Goal: Transaction & Acquisition: Purchase product/service

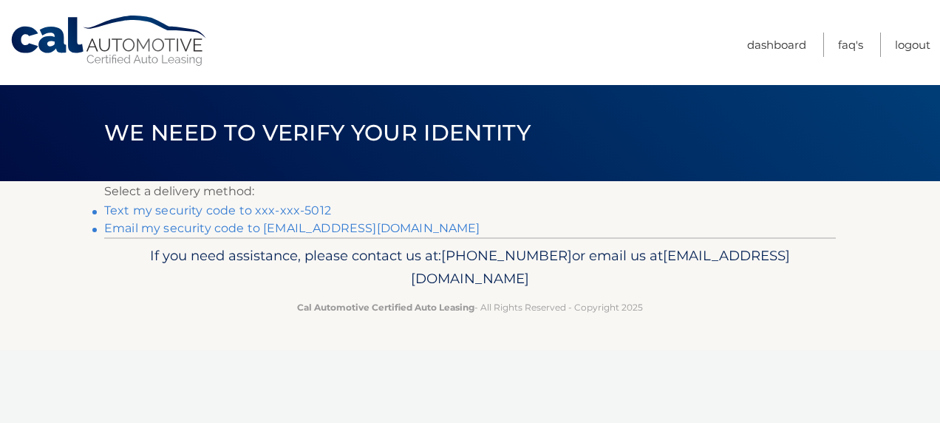
click at [259, 213] on link "Text my security code to xxx-xxx-5012" at bounding box center [217, 210] width 227 height 14
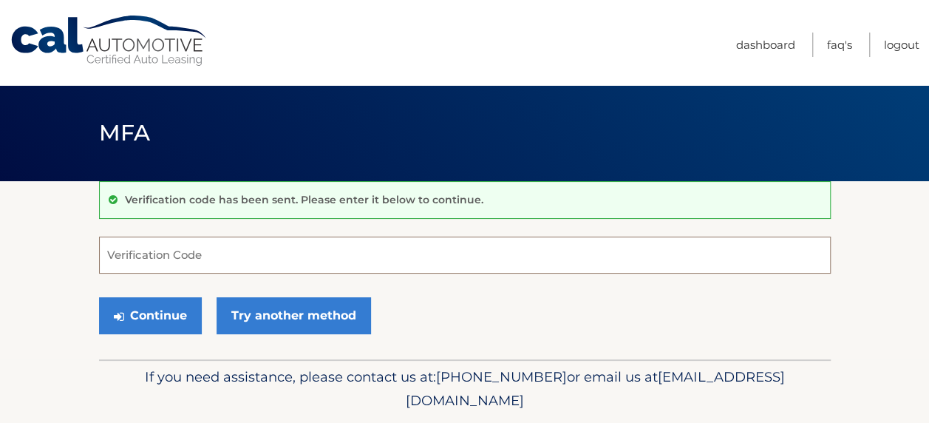
click at [169, 251] on input "Verification Code" at bounding box center [465, 255] width 732 height 37
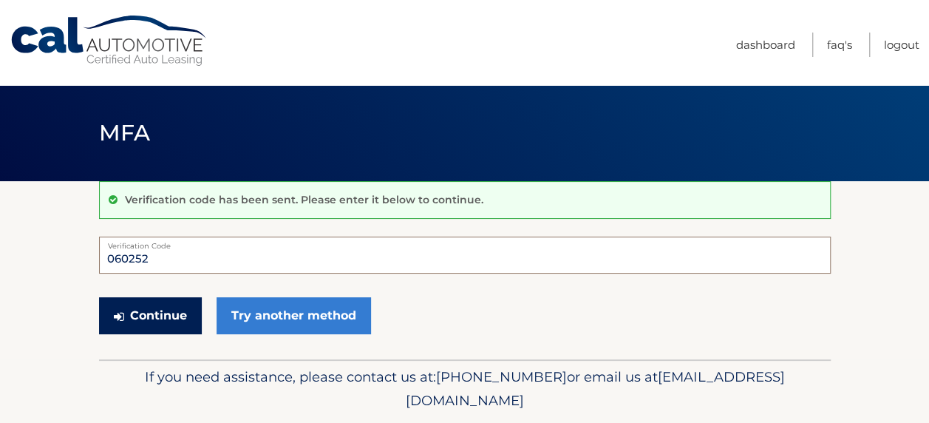
type input "060252"
click at [164, 319] on button "Continue" at bounding box center [150, 315] width 103 height 37
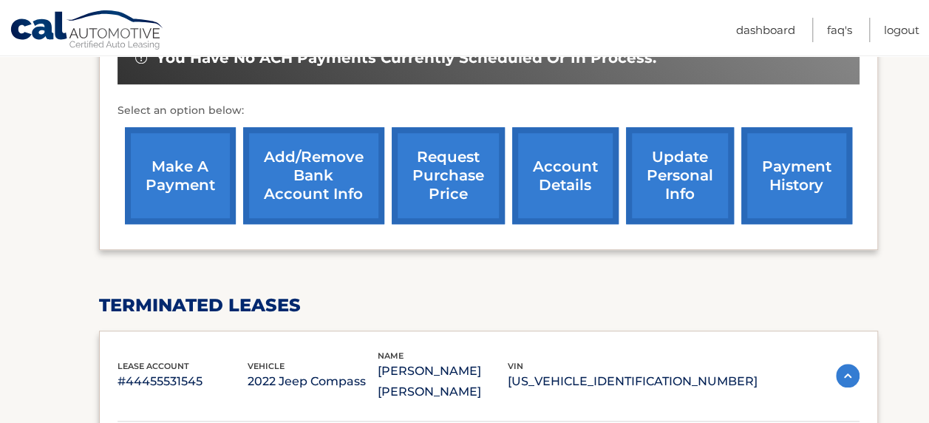
scroll to position [665, 0]
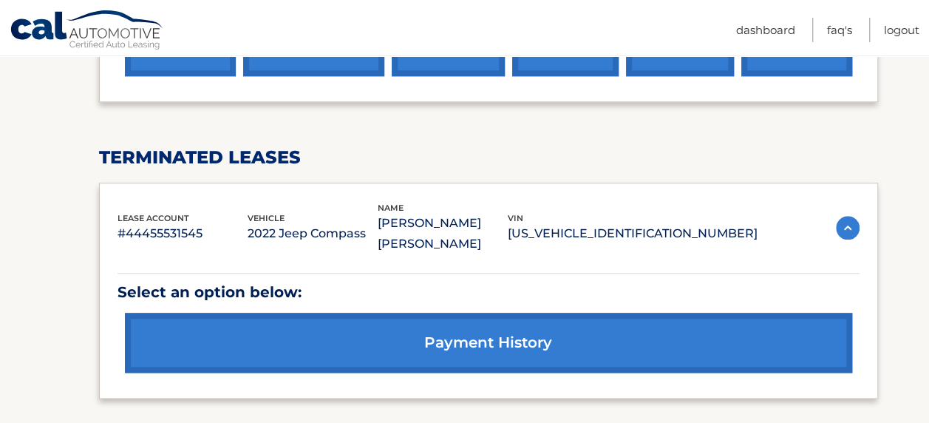
click at [845, 216] on img at bounding box center [848, 228] width 24 height 24
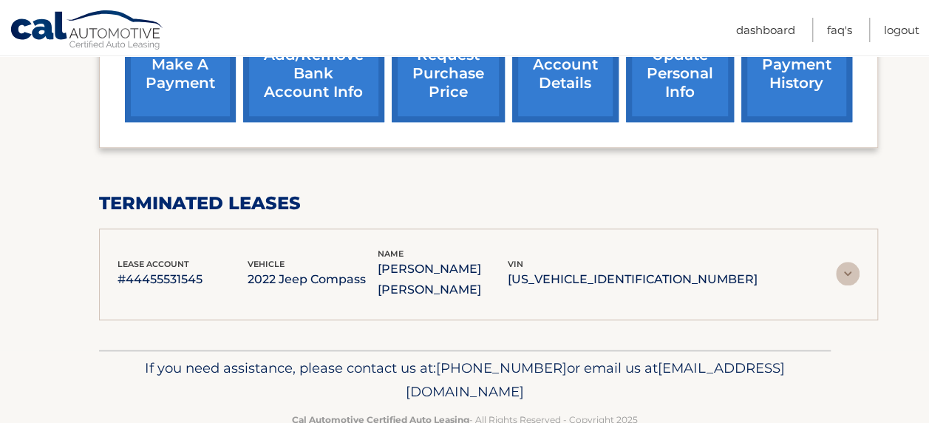
scroll to position [606, 0]
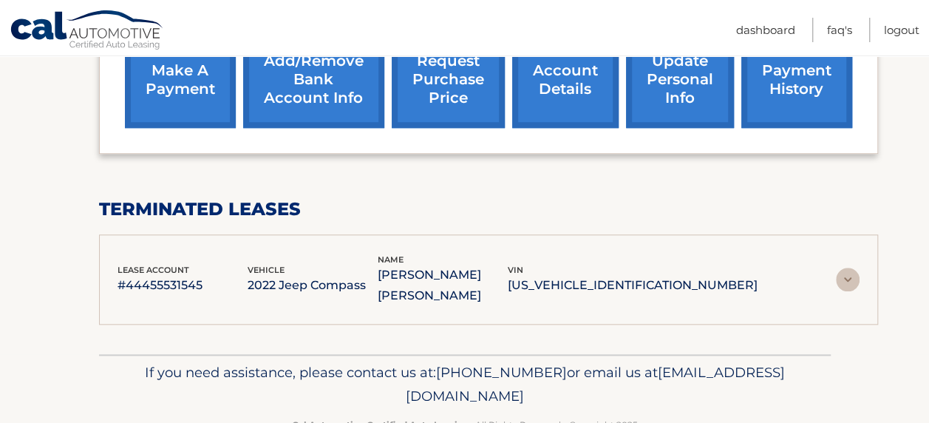
click at [843, 268] on img at bounding box center [848, 280] width 24 height 24
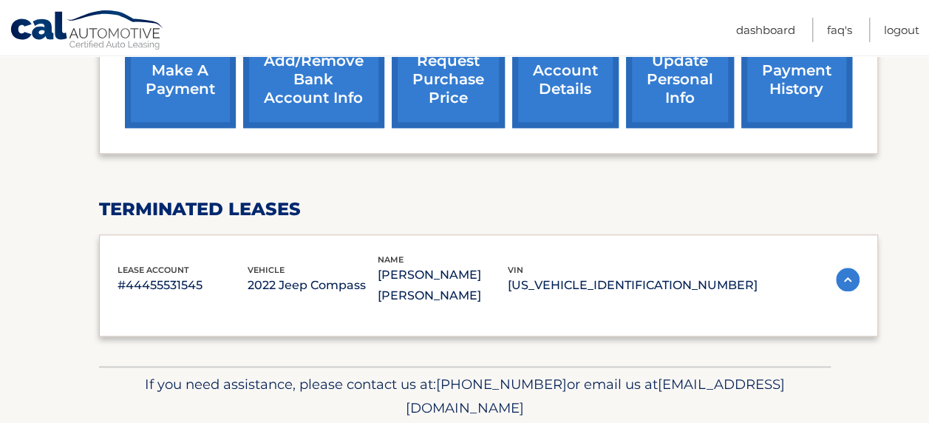
scroll to position [658, 0]
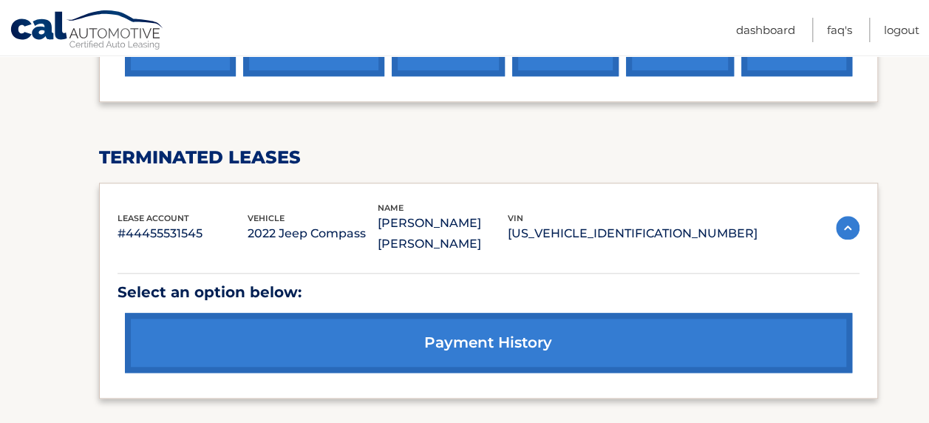
click at [386, 313] on link "payment history" at bounding box center [489, 343] width 728 height 60
click at [382, 313] on link "payment history" at bounding box center [489, 343] width 728 height 60
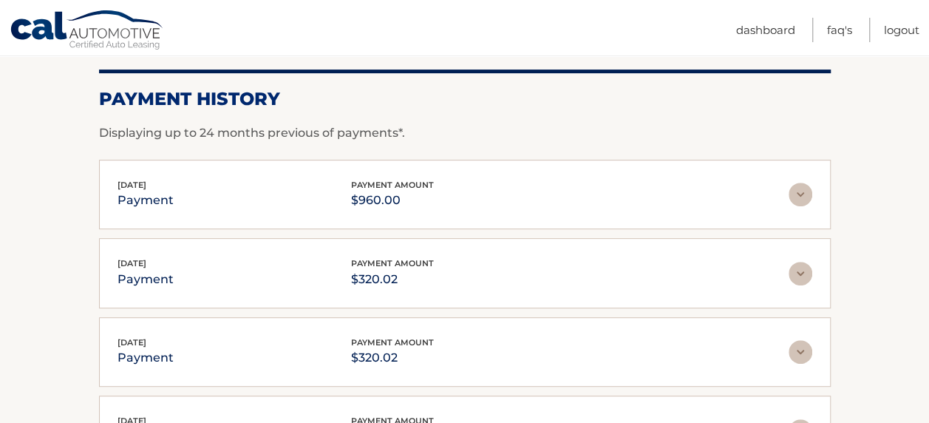
scroll to position [296, 0]
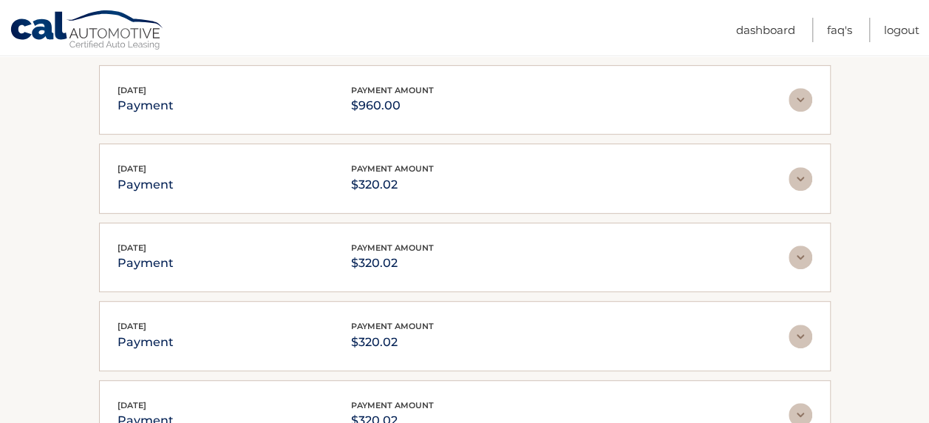
click at [796, 99] on img at bounding box center [801, 100] width 24 height 24
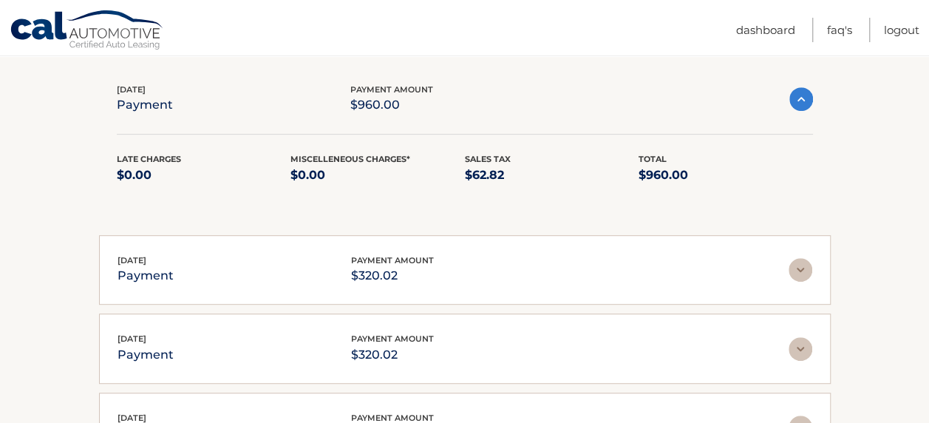
click at [796, 99] on img at bounding box center [802, 99] width 24 height 24
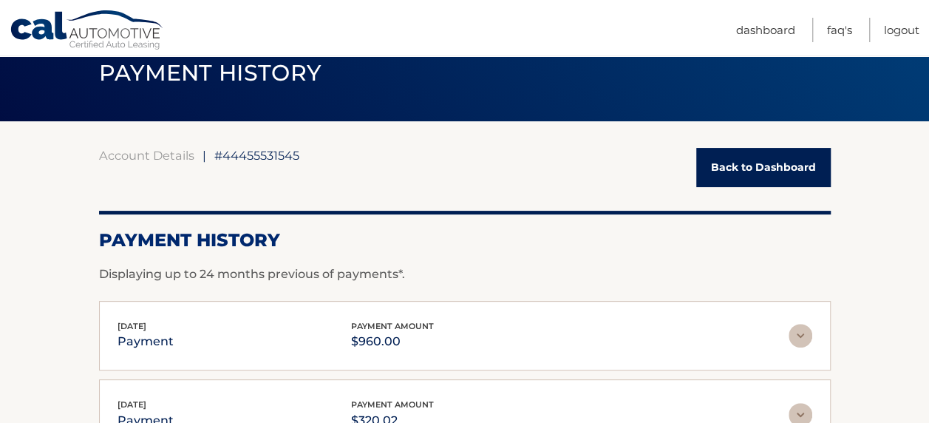
scroll to position [0, 0]
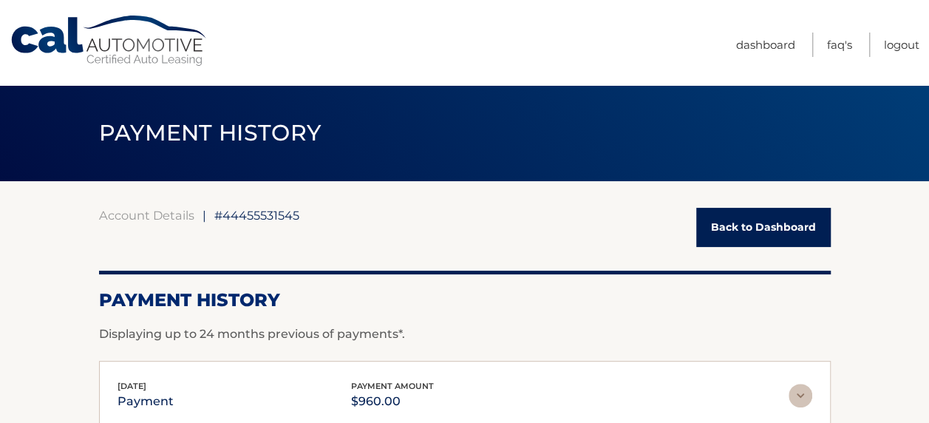
click at [756, 233] on link "Back to Dashboard" at bounding box center [763, 227] width 135 height 39
click at [768, 225] on link "Back to Dashboard" at bounding box center [763, 227] width 135 height 39
click at [738, 229] on link "Back to Dashboard" at bounding box center [763, 227] width 135 height 39
click at [750, 228] on link "Back to Dashboard" at bounding box center [763, 227] width 135 height 39
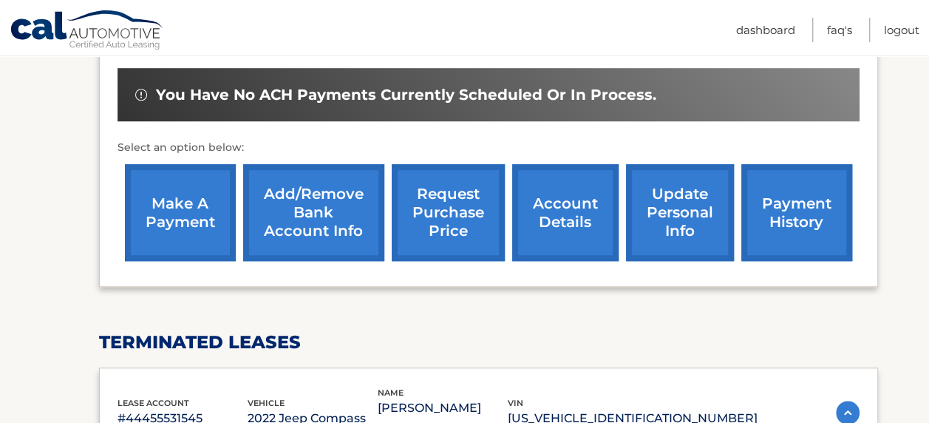
scroll to position [370, 0]
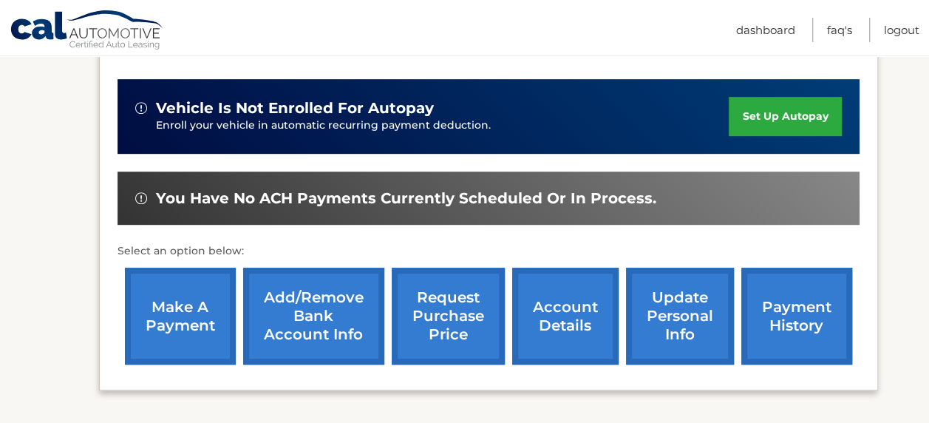
click at [198, 299] on link "make a payment" at bounding box center [180, 316] width 111 height 97
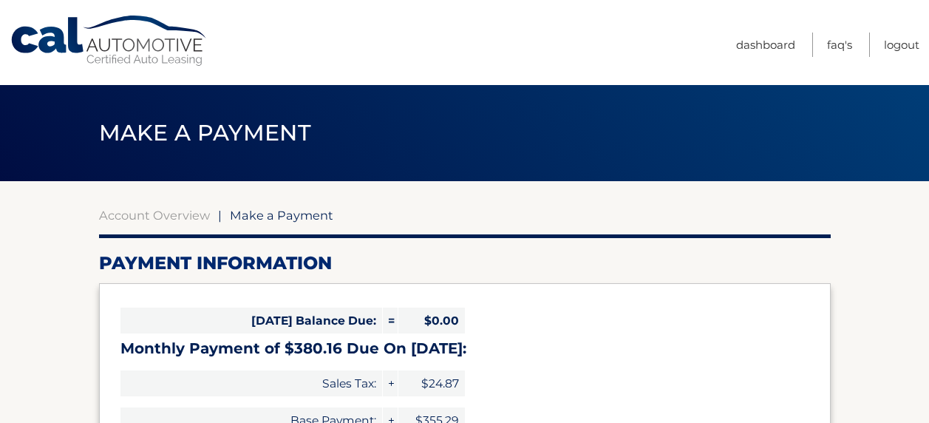
select select "ZWExNDE0ZGMtM2E5OS00ZmVkLWE4OWYtMmYzNzk5Y2I5MzBm"
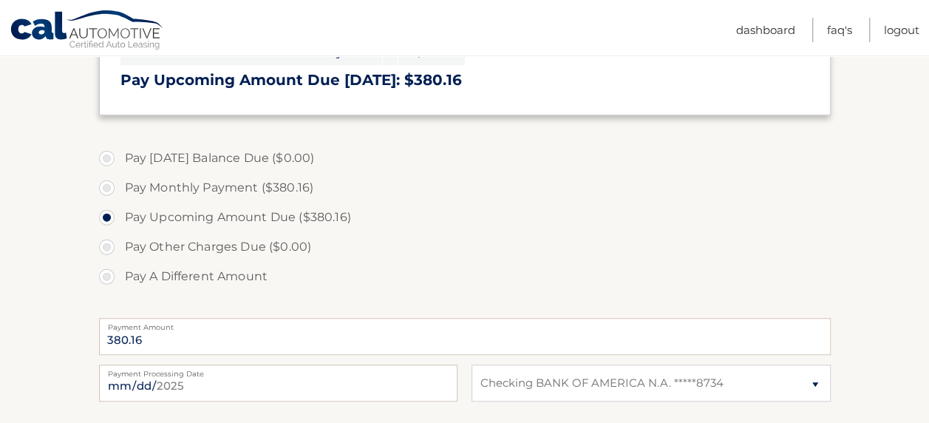
scroll to position [370, 0]
click at [104, 189] on label "Pay Monthly Payment ($380.16)" at bounding box center [465, 187] width 732 height 30
click at [105, 189] on input "Pay Monthly Payment ($380.16)" at bounding box center [112, 184] width 15 height 24
radio input "true"
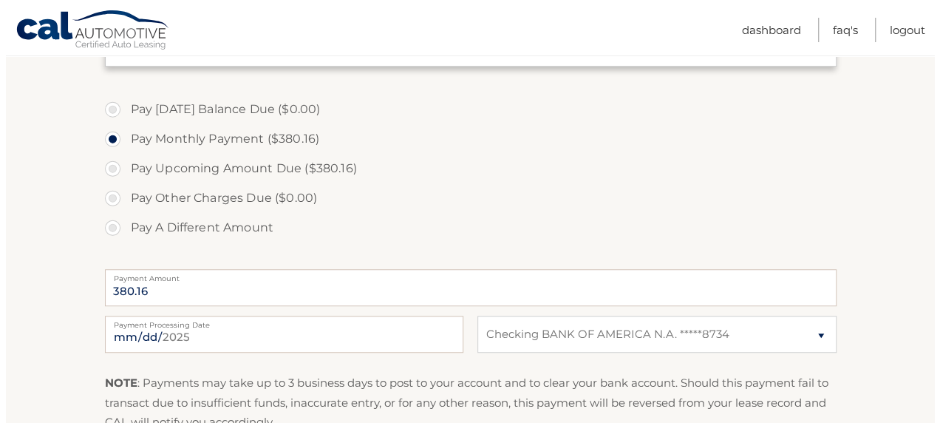
scroll to position [591, 0]
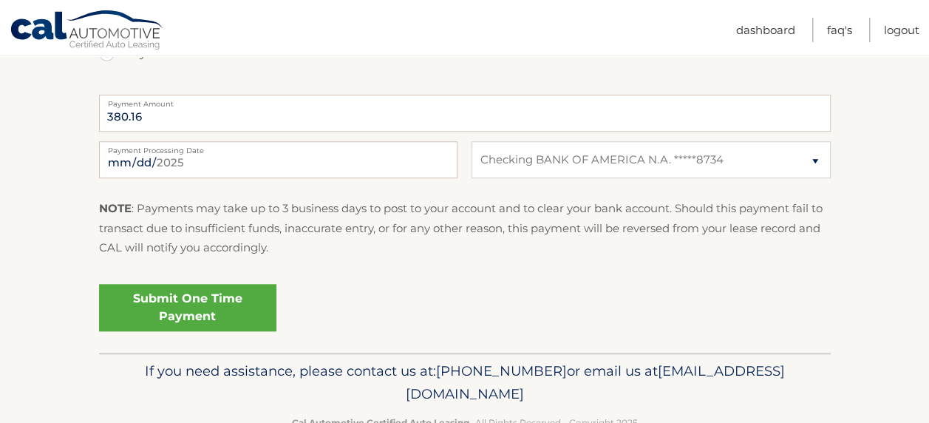
click at [197, 306] on link "Submit One Time Payment" at bounding box center [187, 307] width 177 height 47
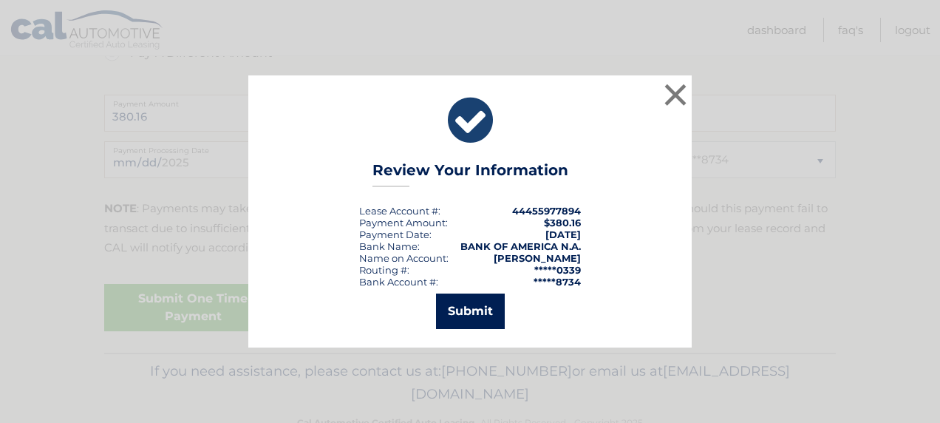
click at [481, 321] on button "Submit" at bounding box center [470, 311] width 69 height 35
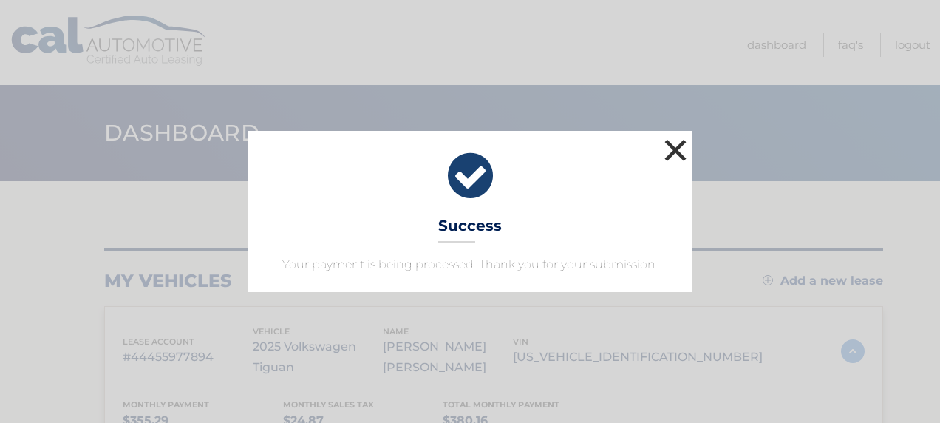
click at [674, 149] on button "×" at bounding box center [676, 150] width 30 height 30
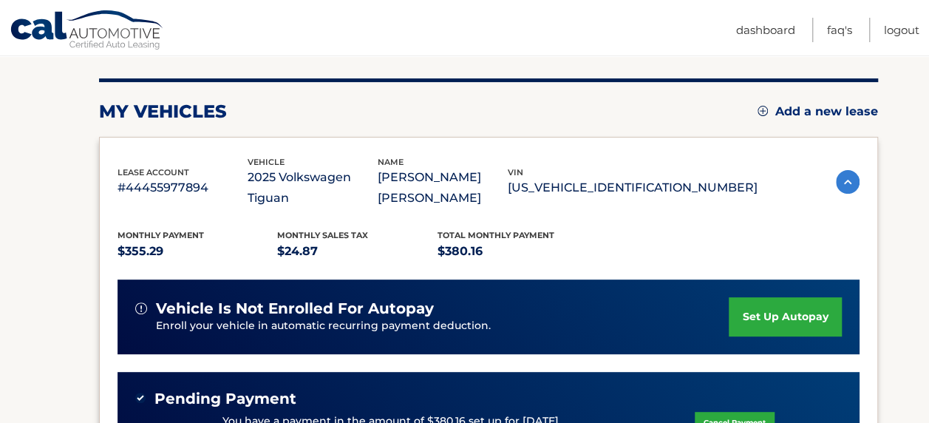
scroll to position [148, 0]
